Goal: Information Seeking & Learning: Learn about a topic

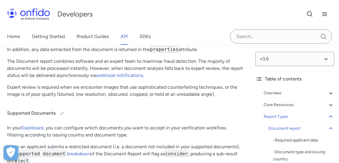
scroll to position [25821, 0]
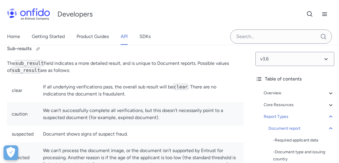
scroll to position [1805, 0]
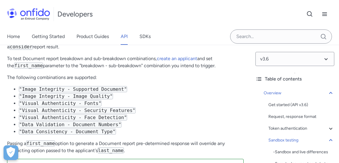
click at [52, 93] on code ""Image Integrity - Image Quality"" at bounding box center [66, 96] width 94 height 6
click at [59, 93] on code ""Image Integrity - Image Quality"" at bounding box center [66, 96] width 94 height 6
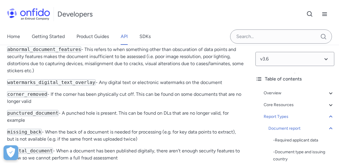
scroll to position [28961, 0]
drag, startPoint x: 7, startPoint y: 74, endPoint x: 72, endPoint y: 92, distance: 67.2
click at [72, 75] on p "abnormal_document_features - This refers to when something other than obscurati…" at bounding box center [125, 60] width 237 height 28
copy p "abnormal_document_features - This refers to when something other than obscurati…"
